Goal: Check status: Check status

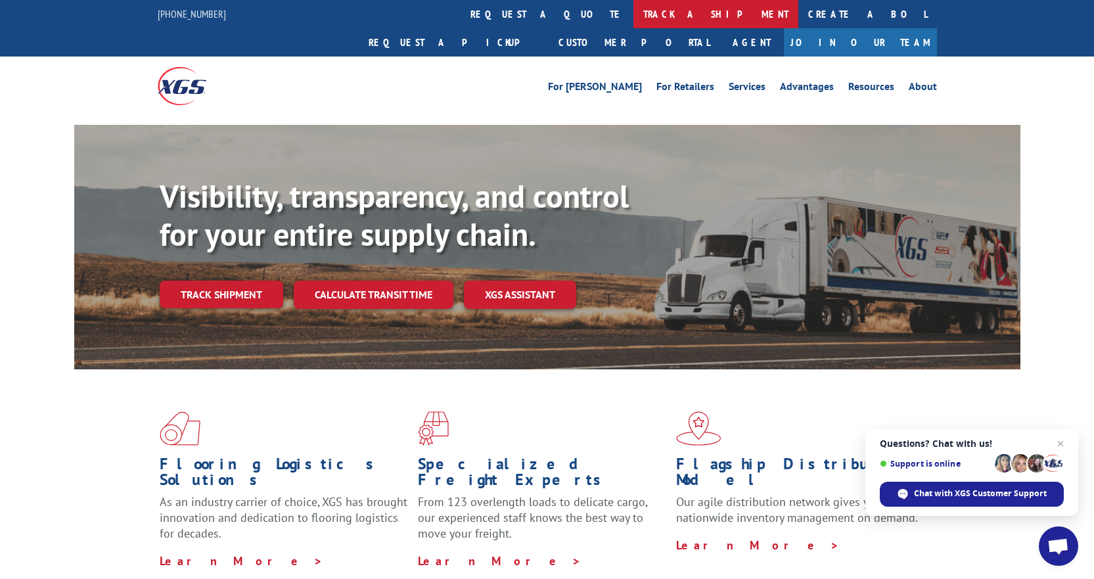
click at [633, 15] on link "track a shipment" at bounding box center [715, 14] width 165 height 28
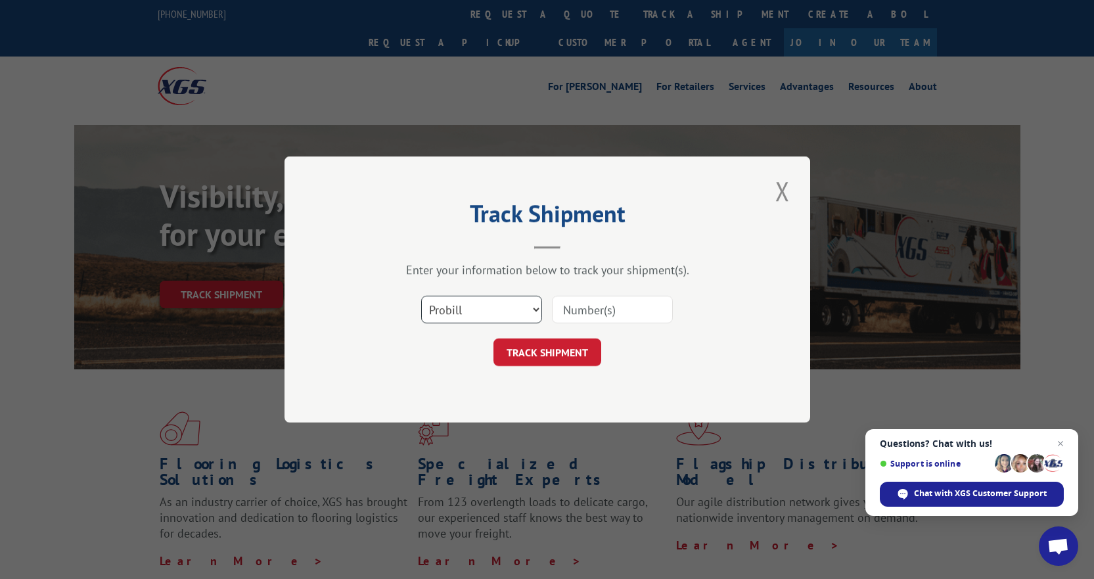
click at [531, 315] on select "Select category... Probill BOL PO" at bounding box center [481, 310] width 121 height 28
select select "po"
click at [421, 296] on select "Select category... Probill BOL PO" at bounding box center [481, 310] width 121 height 28
click at [594, 305] on input at bounding box center [612, 310] width 121 height 28
type input "17495"
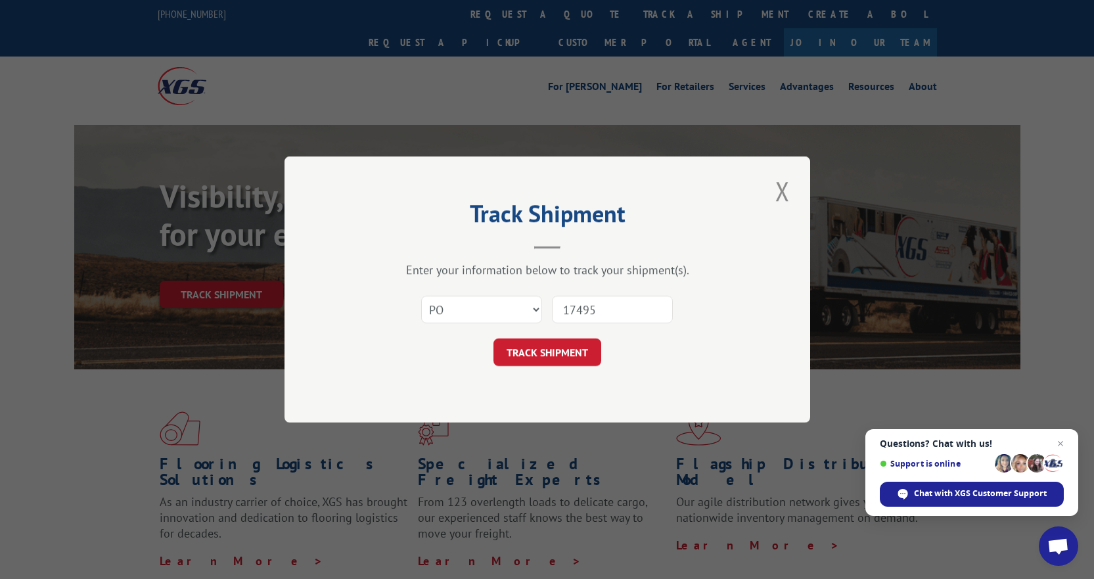
click button "TRACK SHIPMENT" at bounding box center [547, 352] width 108 height 28
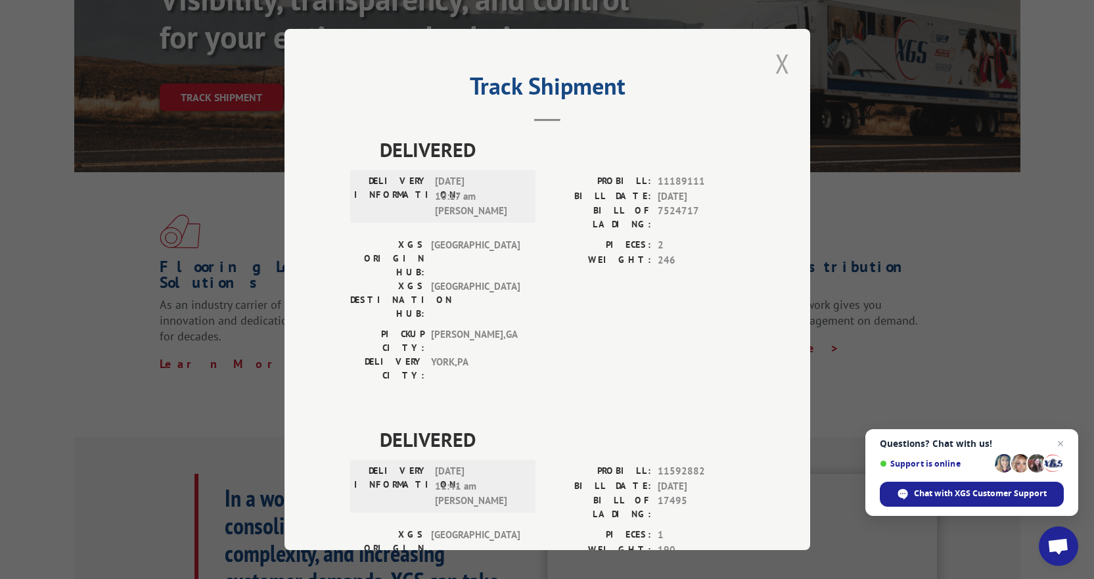
click at [778, 64] on button "Close modal" at bounding box center [782, 63] width 22 height 36
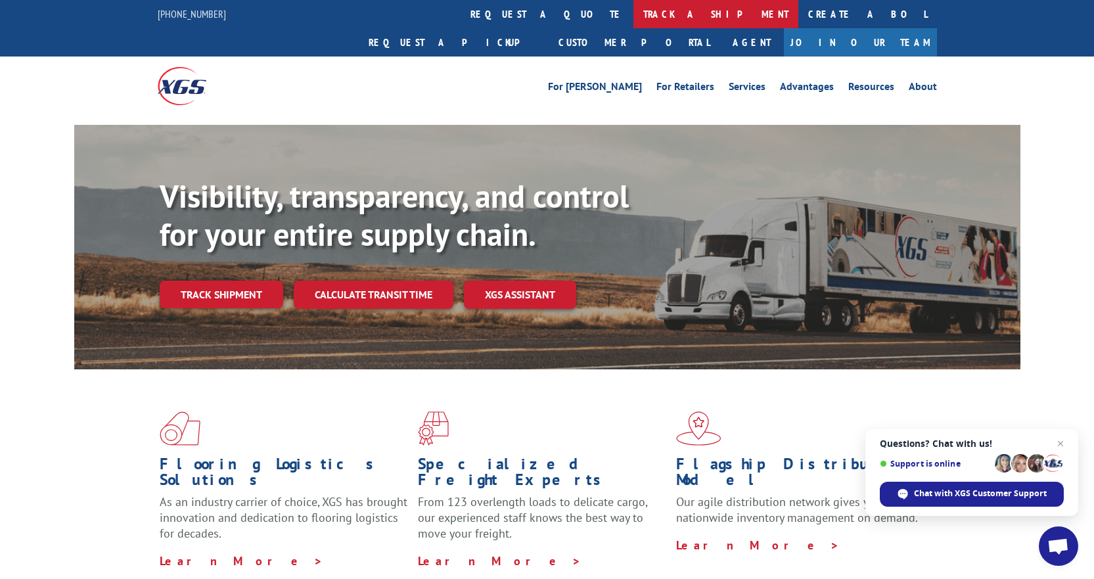
click at [633, 16] on link "track a shipment" at bounding box center [715, 14] width 165 height 28
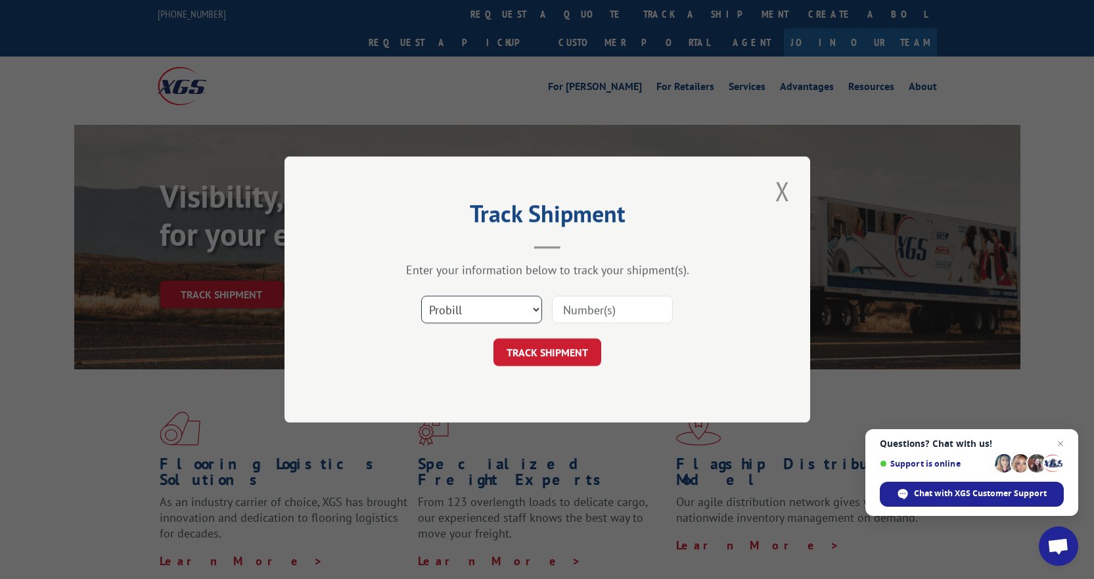
click at [477, 312] on select "Select category... Probill BOL PO" at bounding box center [481, 310] width 121 height 28
click at [421, 296] on select "Select category... Probill BOL PO" at bounding box center [481, 310] width 121 height 28
click at [629, 312] on input at bounding box center [612, 310] width 121 height 28
type input "121321"
click button "TRACK SHIPMENT" at bounding box center [547, 352] width 108 height 28
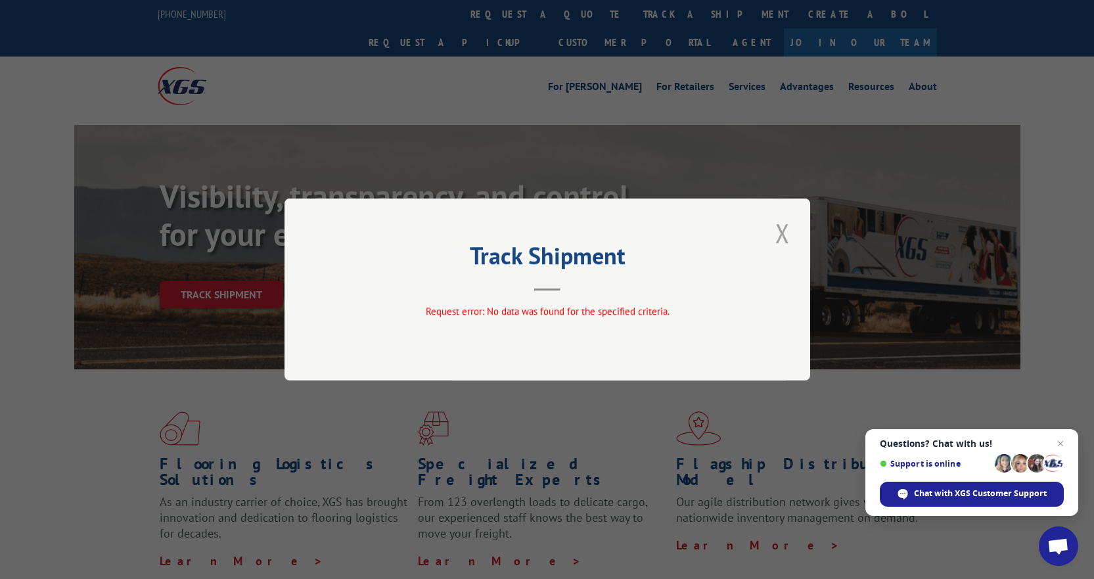
click at [778, 227] on button "Close modal" at bounding box center [782, 233] width 22 height 36
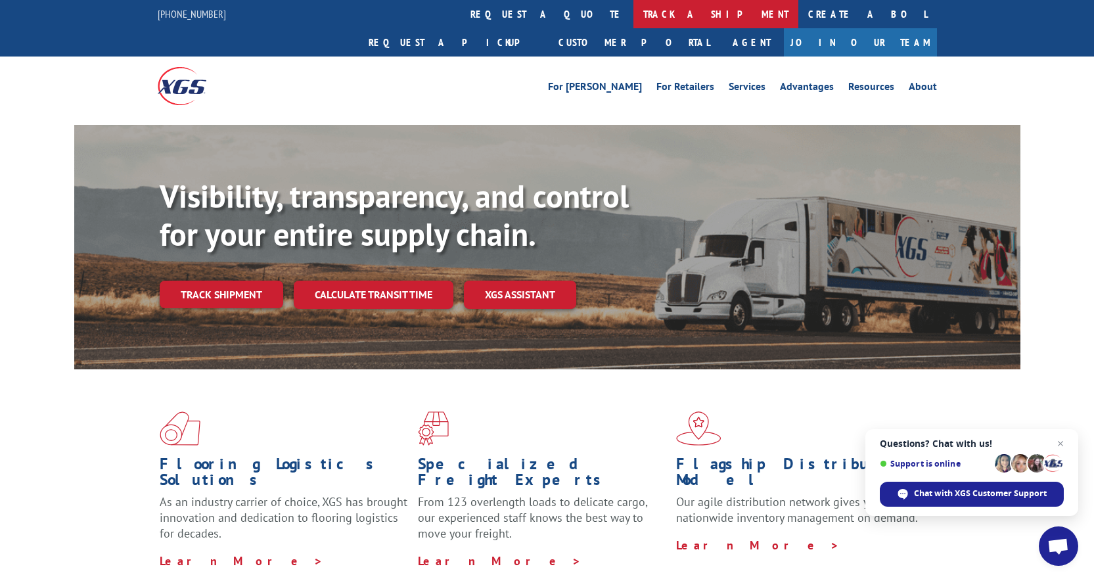
click at [633, 7] on link "track a shipment" at bounding box center [715, 14] width 165 height 28
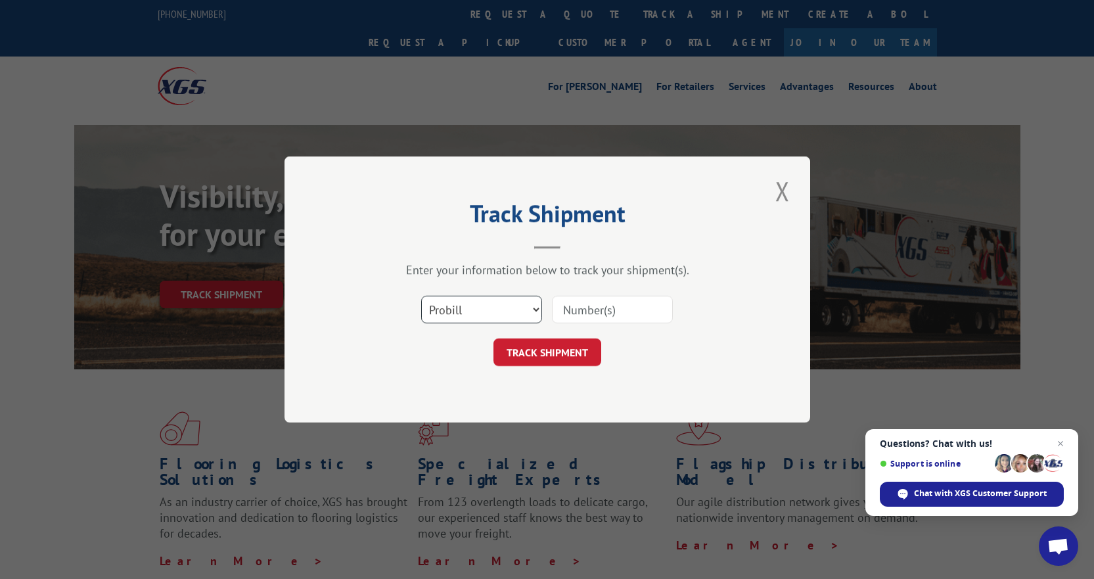
click at [524, 301] on select "Select category... Probill BOL PO" at bounding box center [481, 310] width 121 height 28
select select "bol"
click at [421, 296] on select "Select category... Probill BOL PO" at bounding box center [481, 310] width 121 height 28
click at [593, 313] on input at bounding box center [612, 310] width 121 height 28
type input "121321"
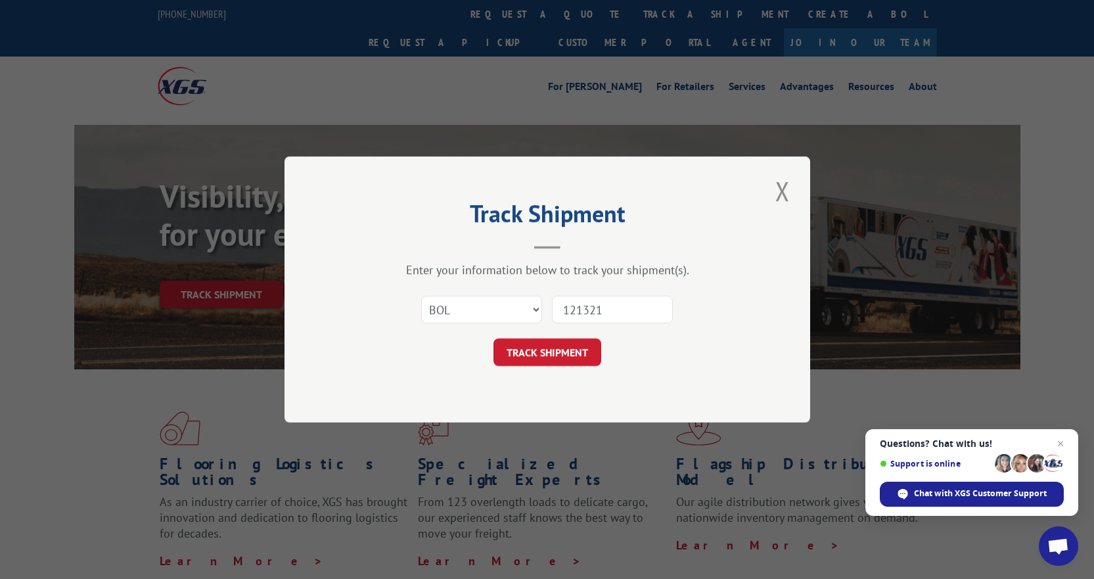
click button "TRACK SHIPMENT" at bounding box center [547, 352] width 108 height 28
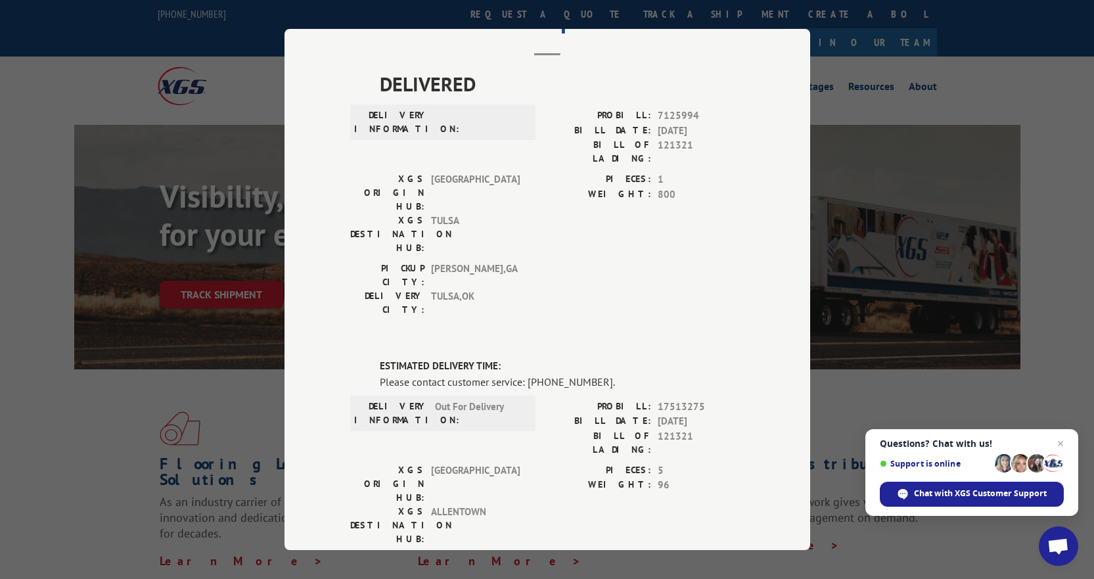
scroll to position [131, 0]
